Goal: Transaction & Acquisition: Subscribe to service/newsletter

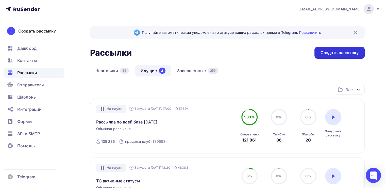
click at [327, 48] on div "Создать рассылку" at bounding box center [340, 53] width 50 height 12
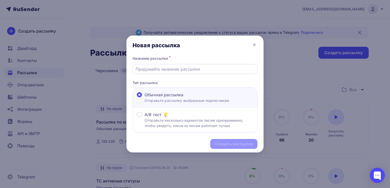
click at [154, 69] on input "text" at bounding box center [195, 69] width 119 height 6
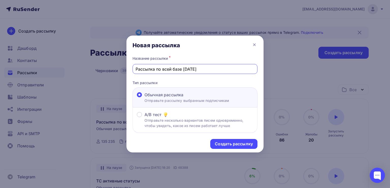
click at [186, 69] on input "Рассылка по всей базе [DATE]" at bounding box center [195, 69] width 119 height 6
type input "Рассылка по всей базе [DATE]"
click at [222, 139] on div "Создать рассылку" at bounding box center [233, 144] width 47 height 10
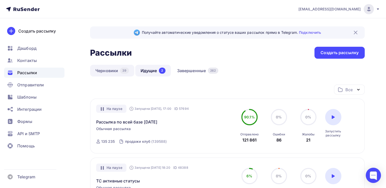
click at [121, 71] on div "39" at bounding box center [124, 71] width 9 height 6
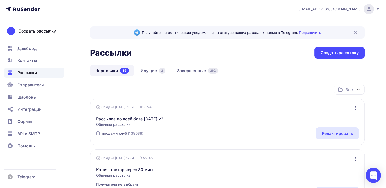
click at [357, 107] on icon "button" at bounding box center [356, 108] width 6 height 6
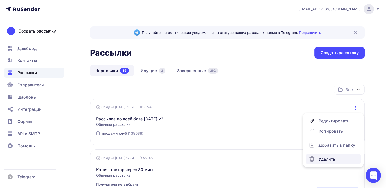
click at [330, 156] on div "Удалить" at bounding box center [333, 159] width 49 height 6
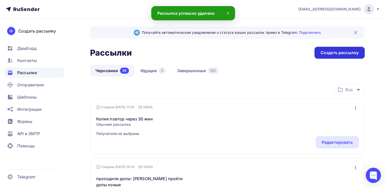
click at [334, 56] on div "Создать рассылку" at bounding box center [340, 53] width 50 height 12
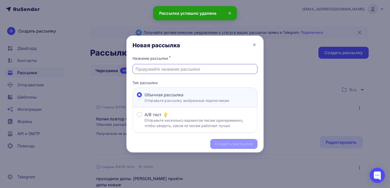
click at [158, 70] on input "text" at bounding box center [195, 69] width 119 height 6
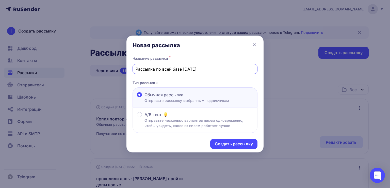
click at [186, 69] on input "Рассылка по всей базе 01.09.2025" at bounding box center [195, 69] width 119 height 6
type input "Рассылка по всей базе [DATE]"
click at [226, 146] on div "Создать рассылку" at bounding box center [233, 144] width 47 height 10
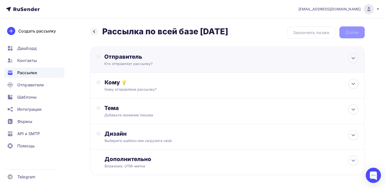
click at [168, 66] on div "Кто отправляет рассылку?" at bounding box center [153, 63] width 99 height 5
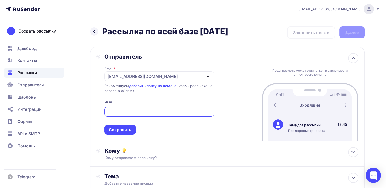
click at [114, 75] on div "[EMAIL_ADDRESS][DOMAIN_NAME]" at bounding box center [143, 76] width 70 height 6
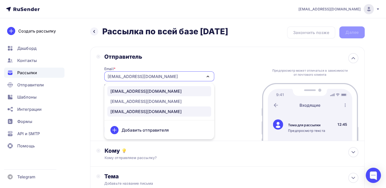
click at [123, 92] on div "[EMAIL_ADDRESS][DOMAIN_NAME]" at bounding box center [146, 91] width 71 height 6
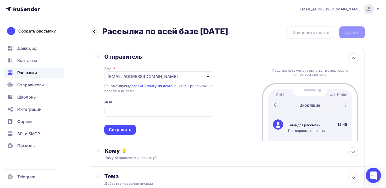
click at [118, 106] on span "Сохранить" at bounding box center [159, 120] width 110 height 30
click at [118, 109] on input "text" at bounding box center [159, 112] width 104 height 6
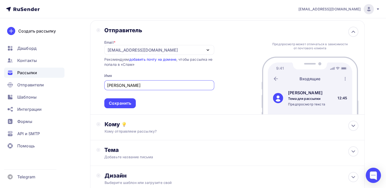
scroll to position [27, 0]
type input "[PERSON_NAME]"
click at [128, 98] on div "Сохранить" at bounding box center [120, 103] width 32 height 10
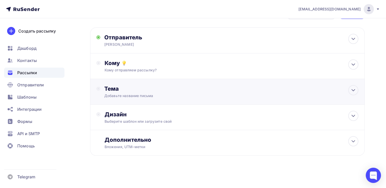
click at [128, 82] on div "Тема Добавьте название письма Тема * Рекомендуем использовать не более 150 симв…" at bounding box center [227, 92] width 275 height 26
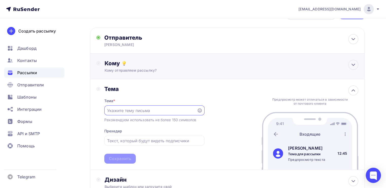
scroll to position [0, 0]
click at [129, 68] on div "Кому отправляем рассылку?" at bounding box center [219, 70] width 229 height 5
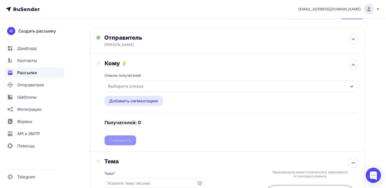
click at [123, 84] on div "Выберите список" at bounding box center [126, 86] width 40 height 9
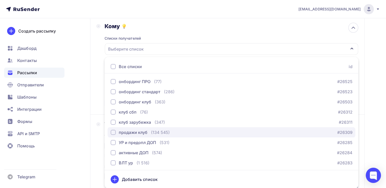
click at [113, 132] on div "button" at bounding box center [113, 132] width 5 height 5
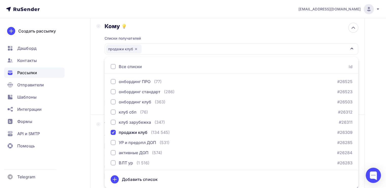
click at [90, 89] on div "Кому Списки получателей продажи клуб Все списки id онбординг ПРО (77) #26525 он…" at bounding box center [227, 66] width 275 height 98
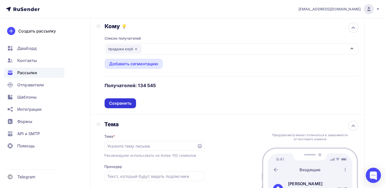
click at [114, 104] on div "Сохранить" at bounding box center [120, 103] width 22 height 6
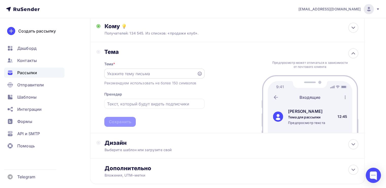
click at [118, 73] on input "text" at bounding box center [150, 74] width 87 height 6
paste input "Эта история может оказаться вашей"
type input "Эта история может оказаться вашей"
click at [113, 119] on div "Сохранить" at bounding box center [120, 122] width 22 height 6
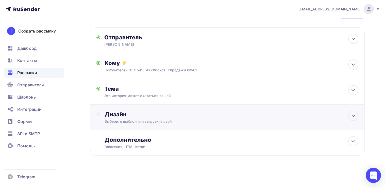
click at [119, 118] on div "Дизайн Выберите шаблон или загрузите свой" at bounding box center [232, 117] width 254 height 13
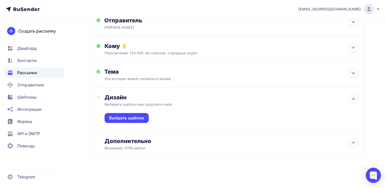
scroll to position [38, 0]
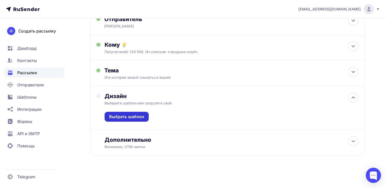
click at [130, 116] on div "Выбрать шаблон" at bounding box center [126, 117] width 35 height 6
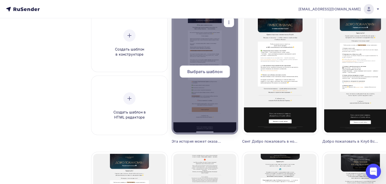
scroll to position [53, 0]
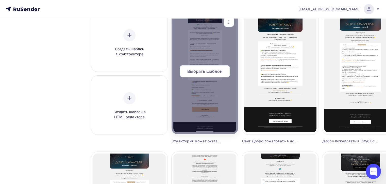
click at [210, 73] on span "Выбрать шаблон" at bounding box center [204, 71] width 35 height 6
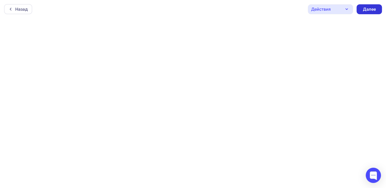
click at [367, 10] on div "Далее" at bounding box center [369, 9] width 13 height 6
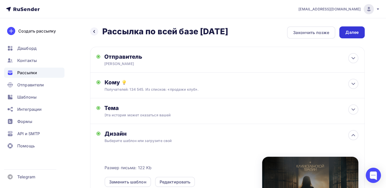
click at [352, 32] on div "Далее" at bounding box center [352, 32] width 13 height 6
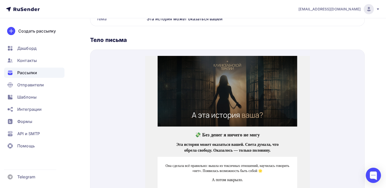
scroll to position [180, 0]
click at [224, 87] on img at bounding box center [228, 85] width 140 height 71
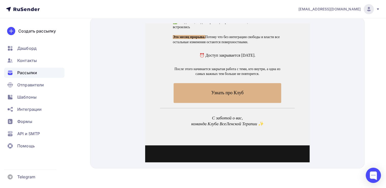
scroll to position [354, 0]
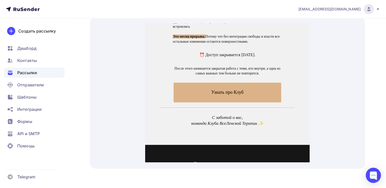
click at [212, 95] on span "Узнать про Клуб" at bounding box center [228, 86] width 108 height 20
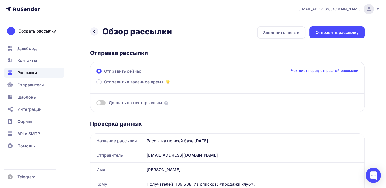
scroll to position [21, 0]
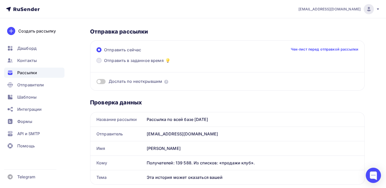
click at [99, 60] on span at bounding box center [99, 60] width 5 height 5
click at [104, 64] on input "Отправить в заданное время" at bounding box center [104, 64] width 0 height 0
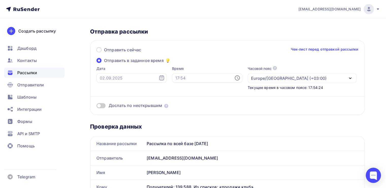
click at [159, 79] on icon at bounding box center [162, 78] width 6 height 6
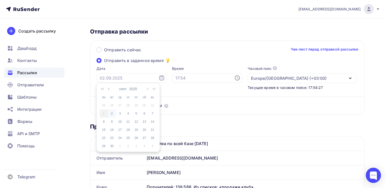
click at [111, 114] on div "2" at bounding box center [112, 113] width 8 height 5
type input "[DATE]"
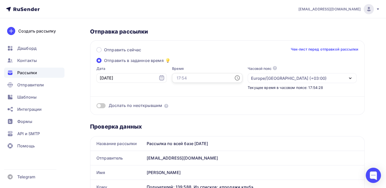
click at [176, 76] on input "text" at bounding box center [207, 78] width 70 height 10
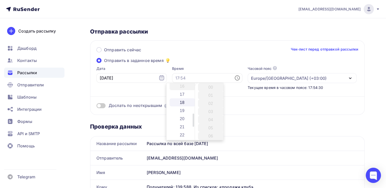
click at [186, 106] on li "18" at bounding box center [183, 102] width 26 height 8
type input "18:00"
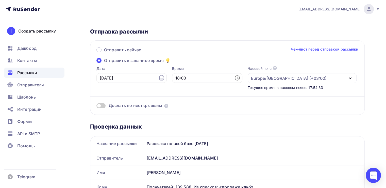
click at [248, 112] on div "Отправить сейчас Чек-лист перед отправкой рассылки Отправить в заданное время Д…" at bounding box center [227, 77] width 275 height 74
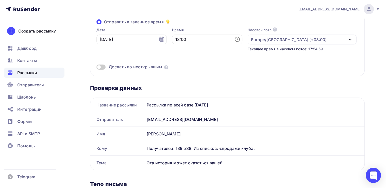
scroll to position [0, 0]
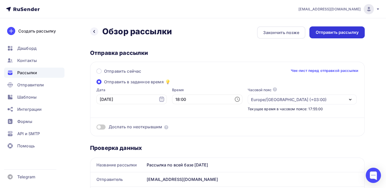
click at [319, 35] on div "Отправить рассылку" at bounding box center [337, 32] width 43 height 6
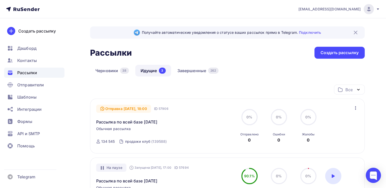
click at [378, 12] on div "[EMAIL_ADDRESS][DOMAIN_NAME]" at bounding box center [340, 9] width 82 height 10
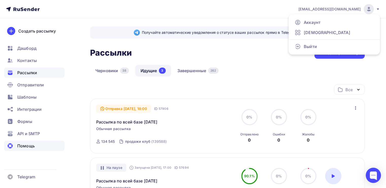
click at [25, 143] on span "Помощь" at bounding box center [26, 146] width 18 height 6
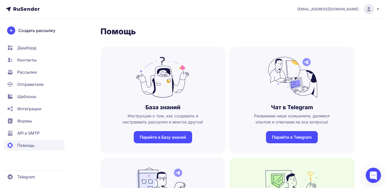
scroll to position [19, 0]
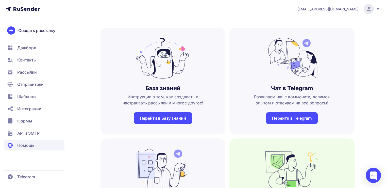
click at [275, 119] on link "Перейти в Telegram" at bounding box center [292, 118] width 52 height 12
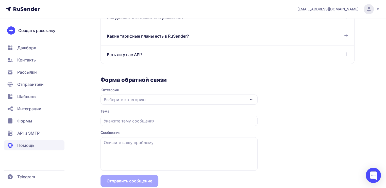
scroll to position [432, 0]
click at [178, 99] on div "Выберите категорию" at bounding box center [179, 99] width 157 height 10
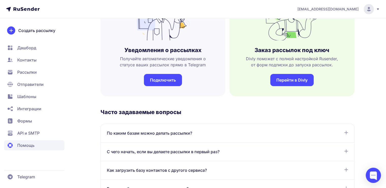
scroll to position [166, 0]
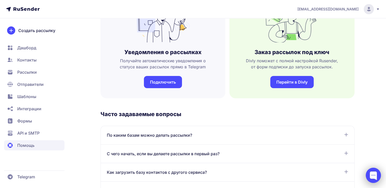
click at [372, 173] on div at bounding box center [373, 175] width 15 height 15
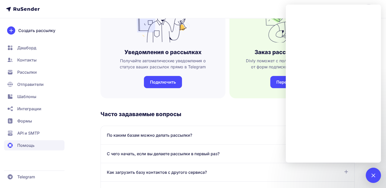
click at [258, 116] on h3 "Часто задаваемые вопросы" at bounding box center [228, 114] width 254 height 7
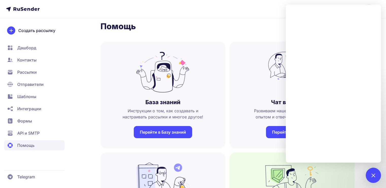
scroll to position [0, 0]
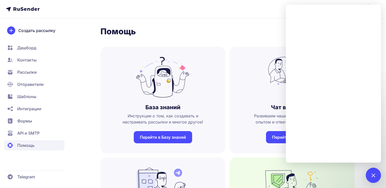
click at [269, 136] on link "Перейти в Telegram" at bounding box center [292, 137] width 52 height 12
click at [373, 174] on div at bounding box center [373, 175] width 7 height 7
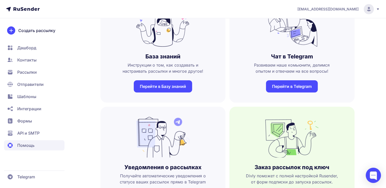
scroll to position [51, 0]
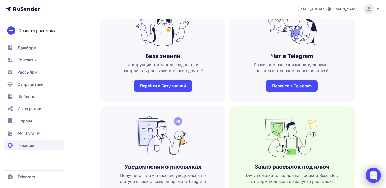
click at [371, 179] on div at bounding box center [373, 175] width 15 height 15
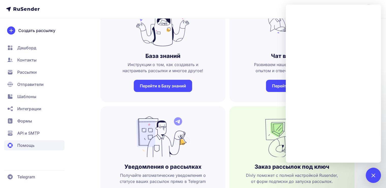
scroll to position [0, 0]
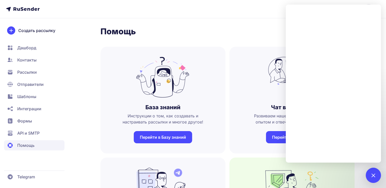
click at [262, 31] on h1 "Помощь" at bounding box center [228, 31] width 254 height 10
click at [372, 179] on div at bounding box center [373, 175] width 15 height 15
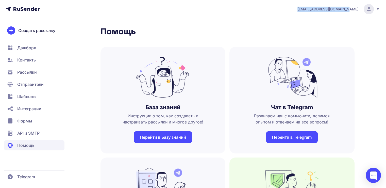
drag, startPoint x: 359, startPoint y: 11, endPoint x: 312, endPoint y: 13, distance: 47.1
click at [312, 13] on header "[EMAIL_ADDRESS][DOMAIN_NAME]" at bounding box center [193, 9] width 386 height 18
copy span "[EMAIL_ADDRESS][DOMAIN_NAME]"
click at [371, 173] on div at bounding box center [373, 175] width 15 height 15
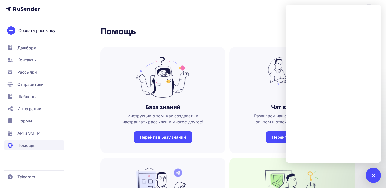
click at [36, 67] on nav "Дашборд Контакты Рассылки Отправители Шаблоны Интеграции Формы API и SMTP Помощь" at bounding box center [34, 97] width 60 height 108
click at [36, 79] on span "Рассылки" at bounding box center [34, 84] width 60 height 10
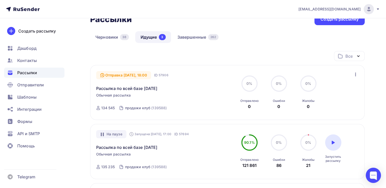
scroll to position [61, 0]
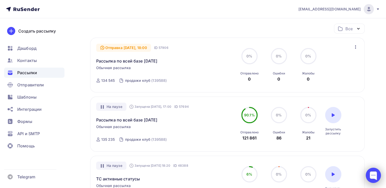
click at [375, 175] on div at bounding box center [373, 175] width 15 height 15
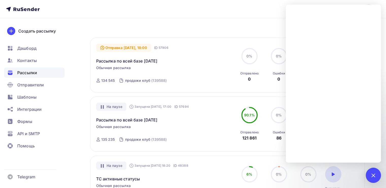
drag, startPoint x: 171, startPoint y: 118, endPoint x: 96, endPoint y: 117, distance: 75.2
click at [96, 117] on div "На паузе Запущена Вчера, 17:00 ID 57694 Рассылка по всей базе 01.09.2025 Обычна…" at bounding box center [227, 124] width 275 height 55
copy link "Рассылка по всей базе [DATE]"
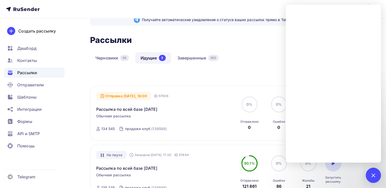
scroll to position [11, 0]
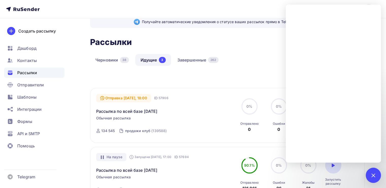
click at [189, 83] on div "Все Все папки Повышение цен (0) Создать новую папку" at bounding box center [227, 81] width 275 height 14
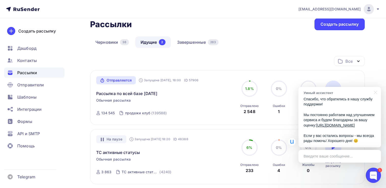
scroll to position [26, 0]
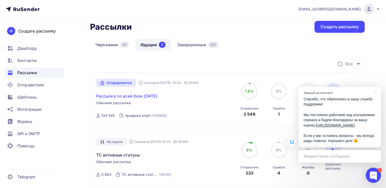
click at [156, 94] on link "Рассылка по всей базе [DATE]" at bounding box center [126, 96] width 61 height 6
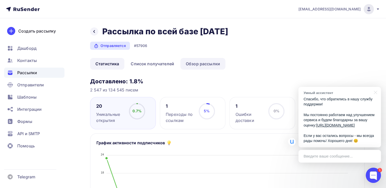
click at [188, 69] on link "Обзор рассылки" at bounding box center [203, 64] width 45 height 12
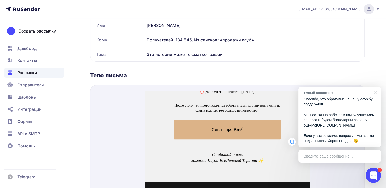
scroll to position [385, 0]
